Goal: Information Seeking & Learning: Learn about a topic

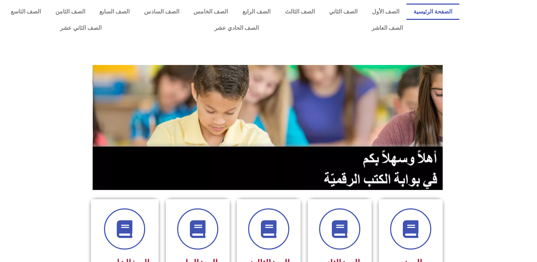
drag, startPoint x: 0, startPoint y: 0, endPoint x: 196, endPoint y: 52, distance: 203.4
click at [196, 52] on div at bounding box center [269, 52] width 530 height 18
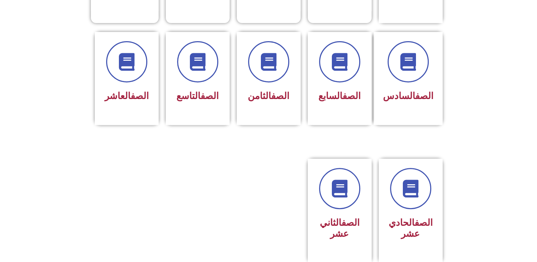
scroll to position [387, 0]
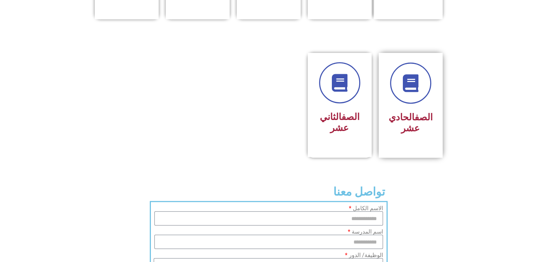
click at [425, 112] on h3 "الصف الحادي عشر" at bounding box center [410, 123] width 45 height 22
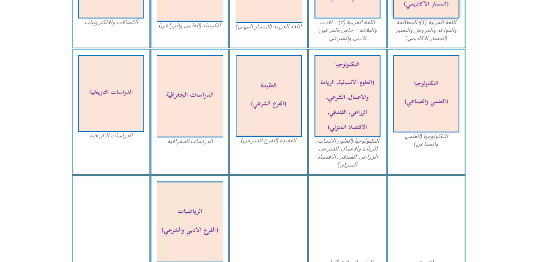
scroll to position [311, 0]
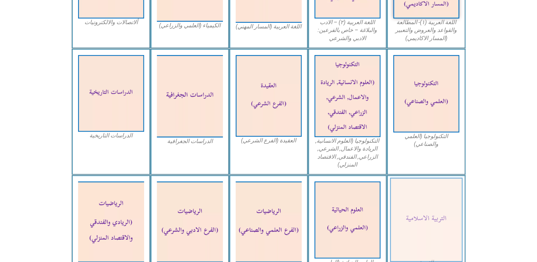
click at [423, 208] on img at bounding box center [425, 220] width 73 height 84
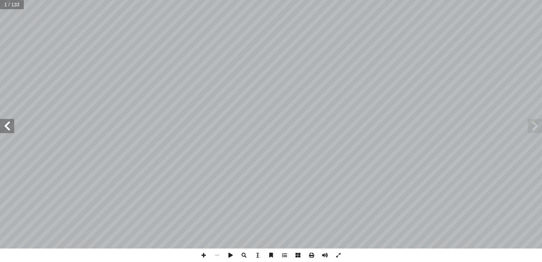
click at [6, 124] on span at bounding box center [7, 126] width 14 height 14
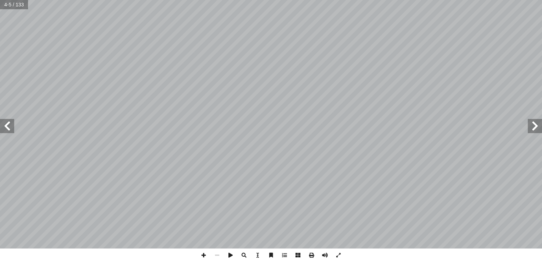
click at [6, 124] on span at bounding box center [7, 126] width 14 height 14
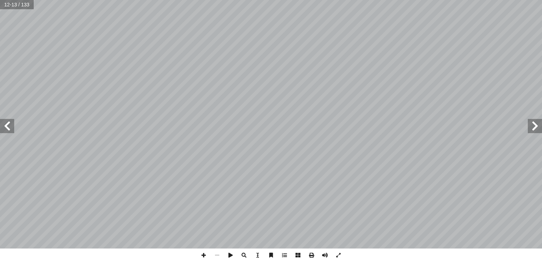
click at [6, 124] on span at bounding box center [7, 126] width 14 height 14
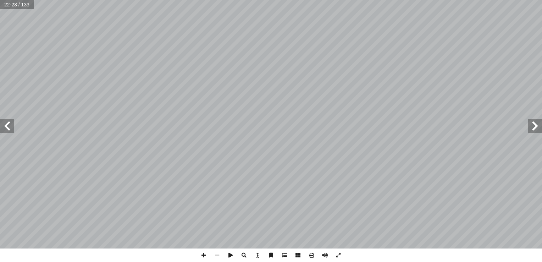
click at [6, 124] on span at bounding box center [7, 126] width 14 height 14
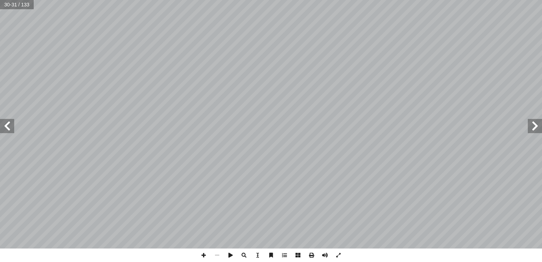
click at [6, 124] on span at bounding box center [7, 126] width 14 height 14
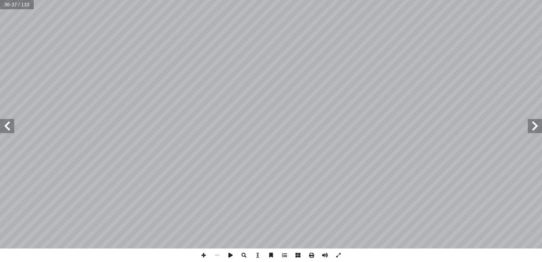
click at [6, 124] on span at bounding box center [7, 126] width 14 height 14
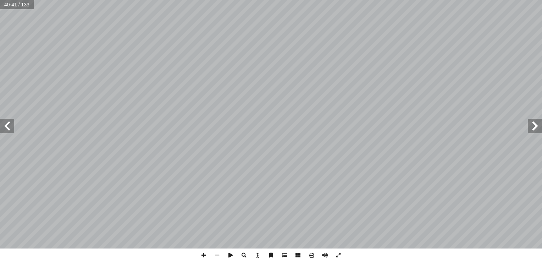
click at [6, 124] on span at bounding box center [7, 126] width 14 height 14
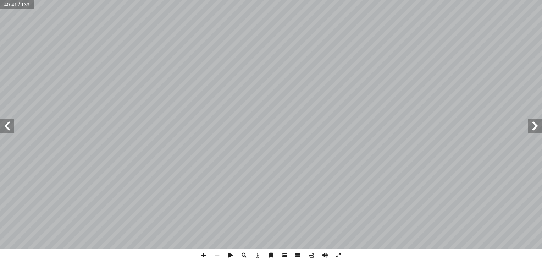
click at [6, 124] on span at bounding box center [7, 126] width 14 height 14
click at [12, 123] on span at bounding box center [7, 126] width 14 height 14
click at [9, 132] on span at bounding box center [7, 126] width 14 height 14
click at [0, 65] on html "الصفحة الرئيسية الصف الأول الصف الثاني الصف الثالث الصف الرابع الصف الخامس الصف…" at bounding box center [271, 32] width 542 height 65
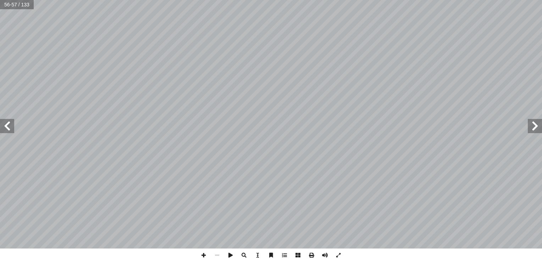
click at [8, 129] on span at bounding box center [7, 126] width 14 height 14
click at [5, 128] on span at bounding box center [7, 126] width 14 height 14
click at [12, 128] on span at bounding box center [7, 126] width 14 height 14
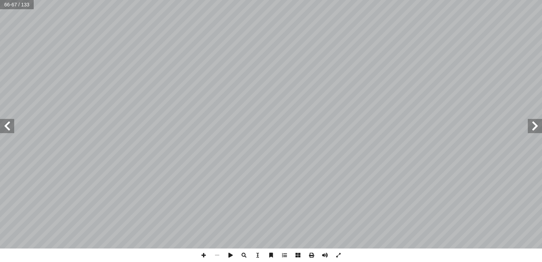
click at [8, 123] on span at bounding box center [7, 126] width 14 height 14
click at [536, 124] on span at bounding box center [535, 126] width 14 height 14
click at [9, 127] on span at bounding box center [7, 126] width 14 height 14
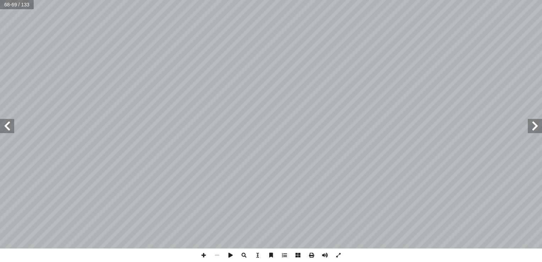
click at [10, 130] on span at bounding box center [7, 126] width 14 height 14
click at [530, 130] on span at bounding box center [535, 126] width 14 height 14
click at [533, 127] on span at bounding box center [535, 126] width 14 height 14
drag, startPoint x: 533, startPoint y: 127, endPoint x: 2, endPoint y: 128, distance: 531.6
click at [2, 128] on span at bounding box center [7, 126] width 14 height 14
